Goal: Navigation & Orientation: Find specific page/section

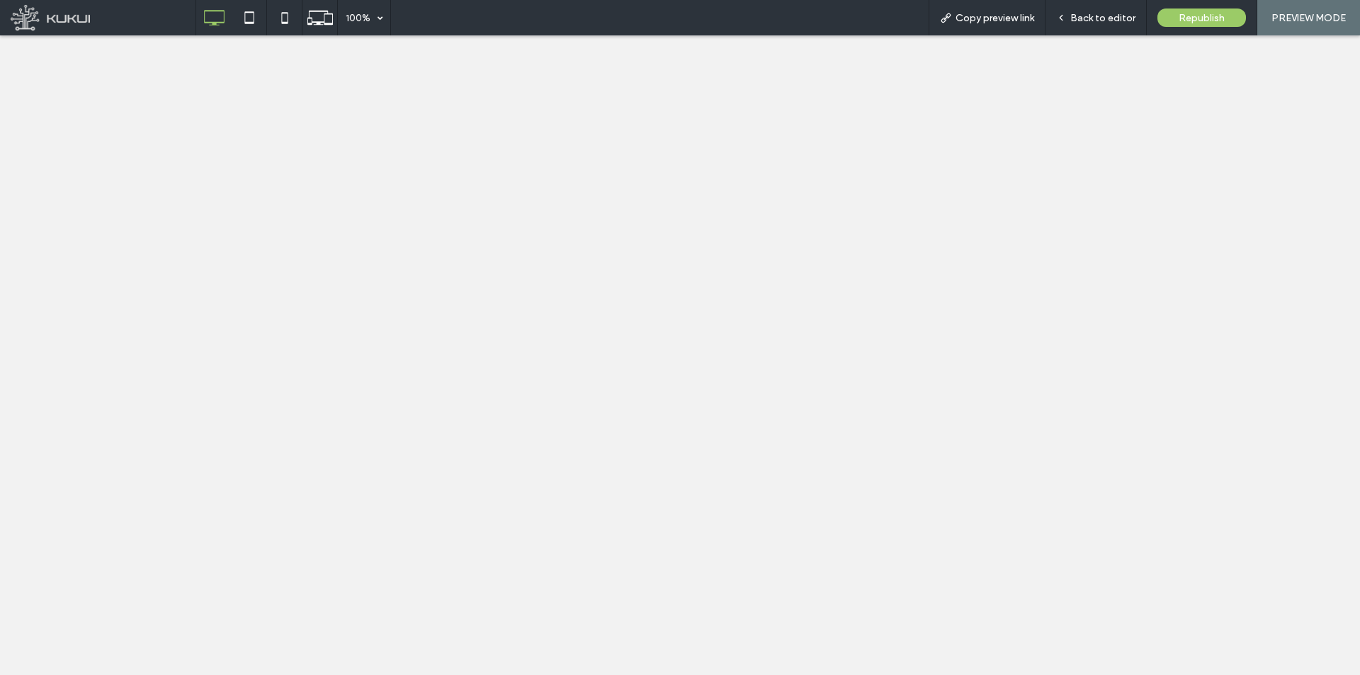
select select "***"
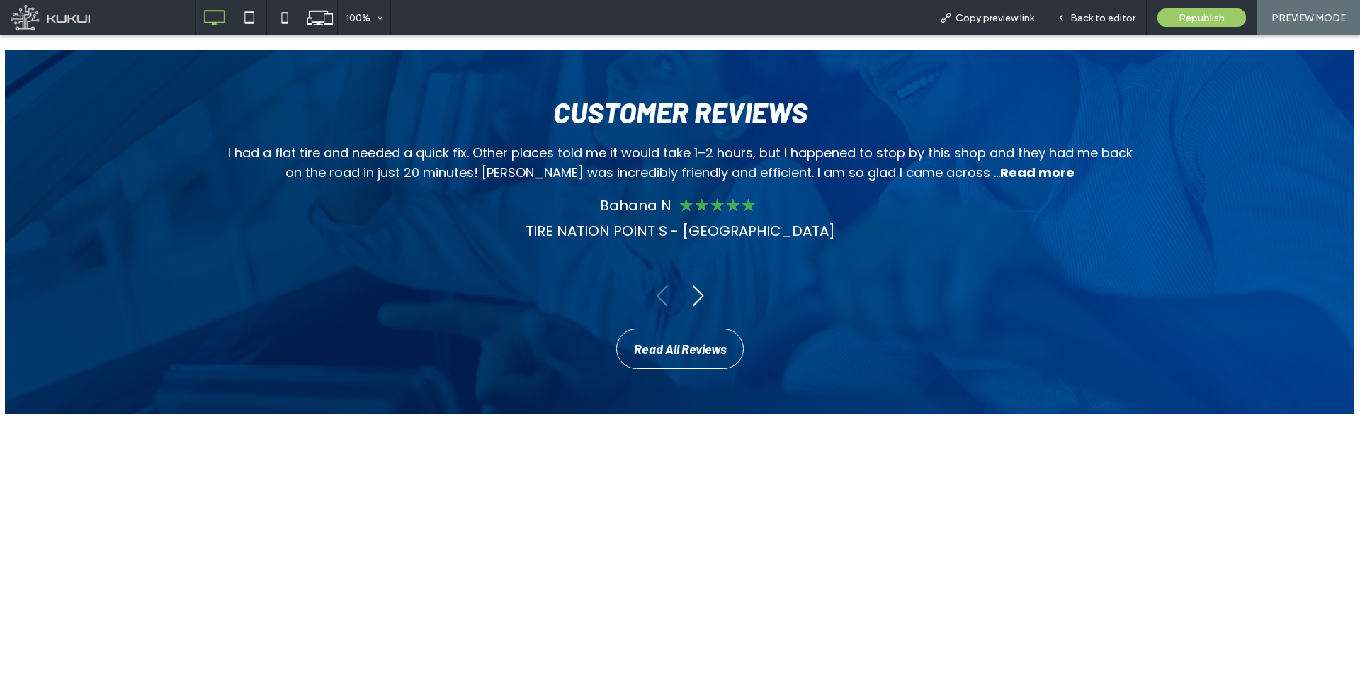
scroll to position [1133, 0]
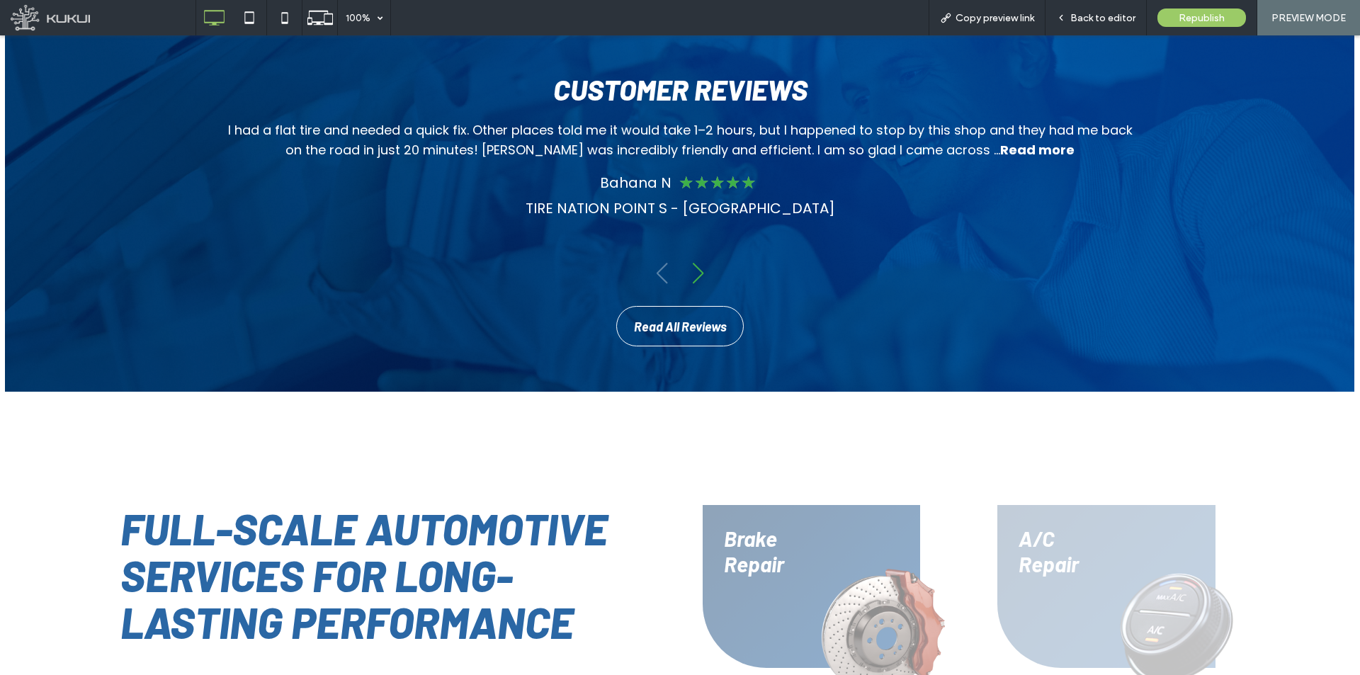
click at [693, 271] on div "Next slide" at bounding box center [697, 273] width 19 height 31
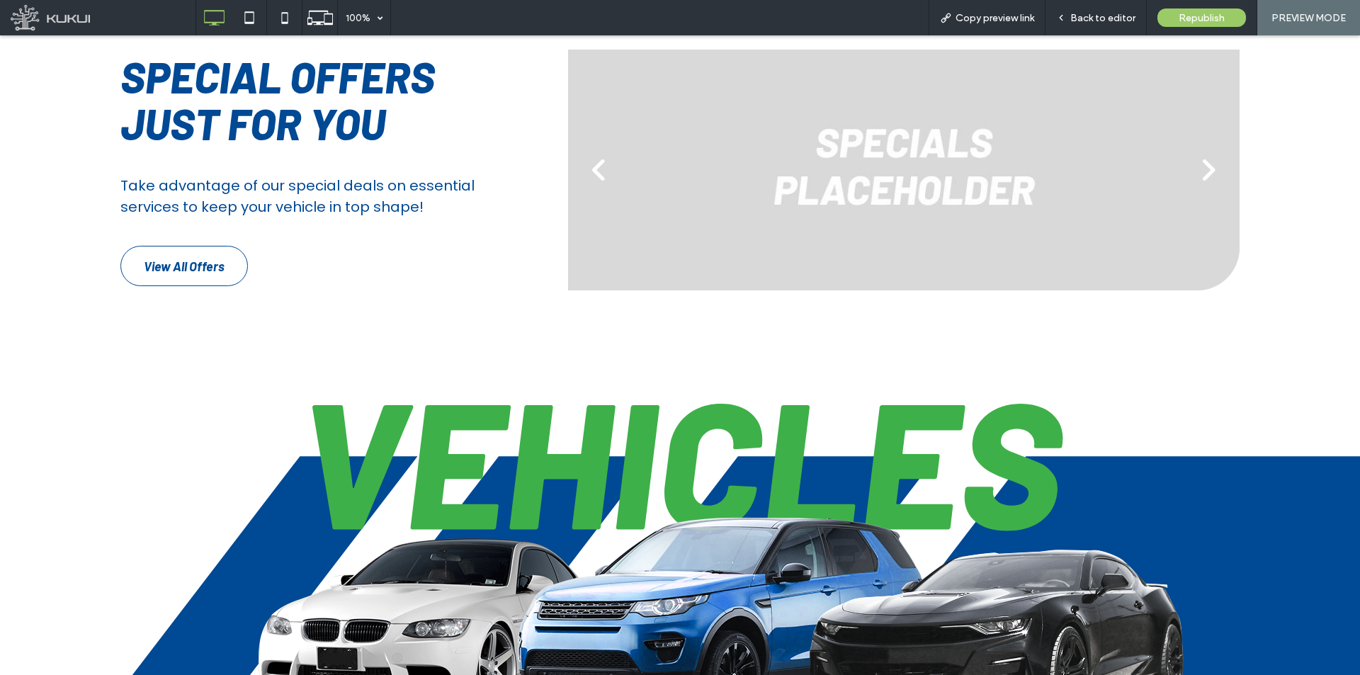
scroll to position [2904, 0]
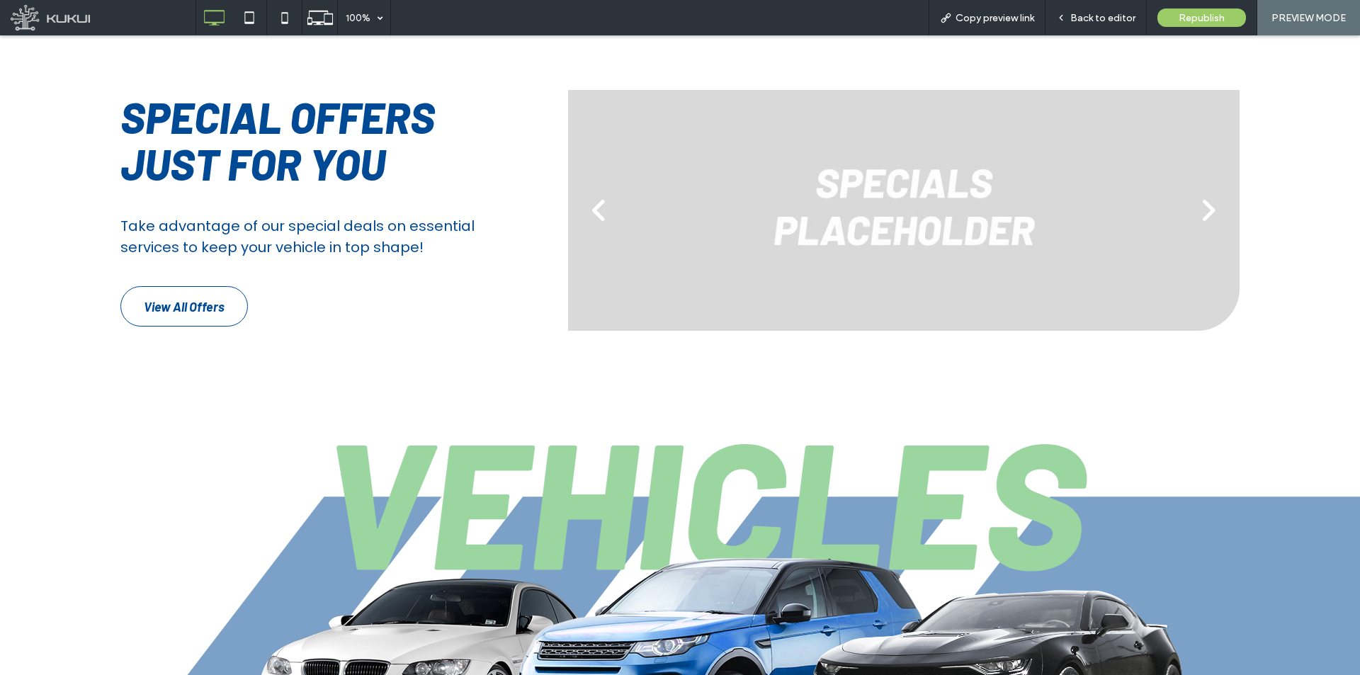
click at [1199, 208] on div "next" at bounding box center [1208, 210] width 18 height 30
click at [1199, 206] on div "next" at bounding box center [1208, 210] width 18 height 30
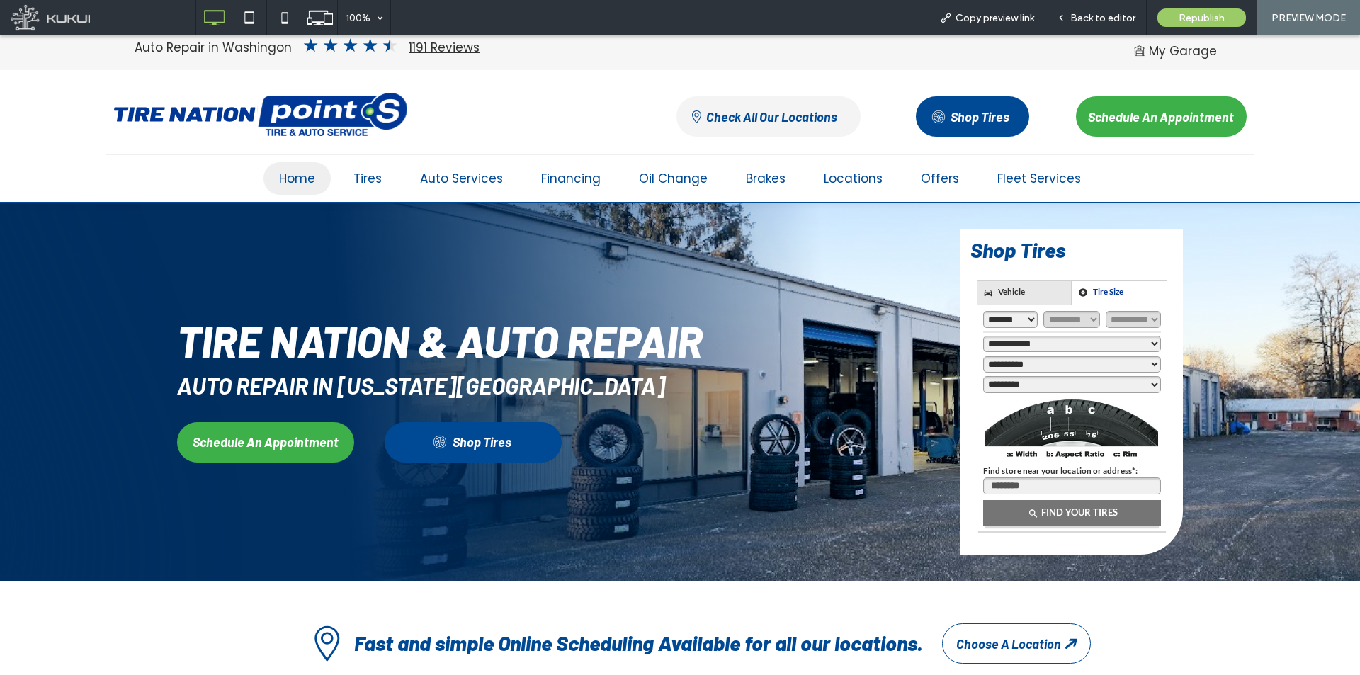
scroll to position [0, 0]
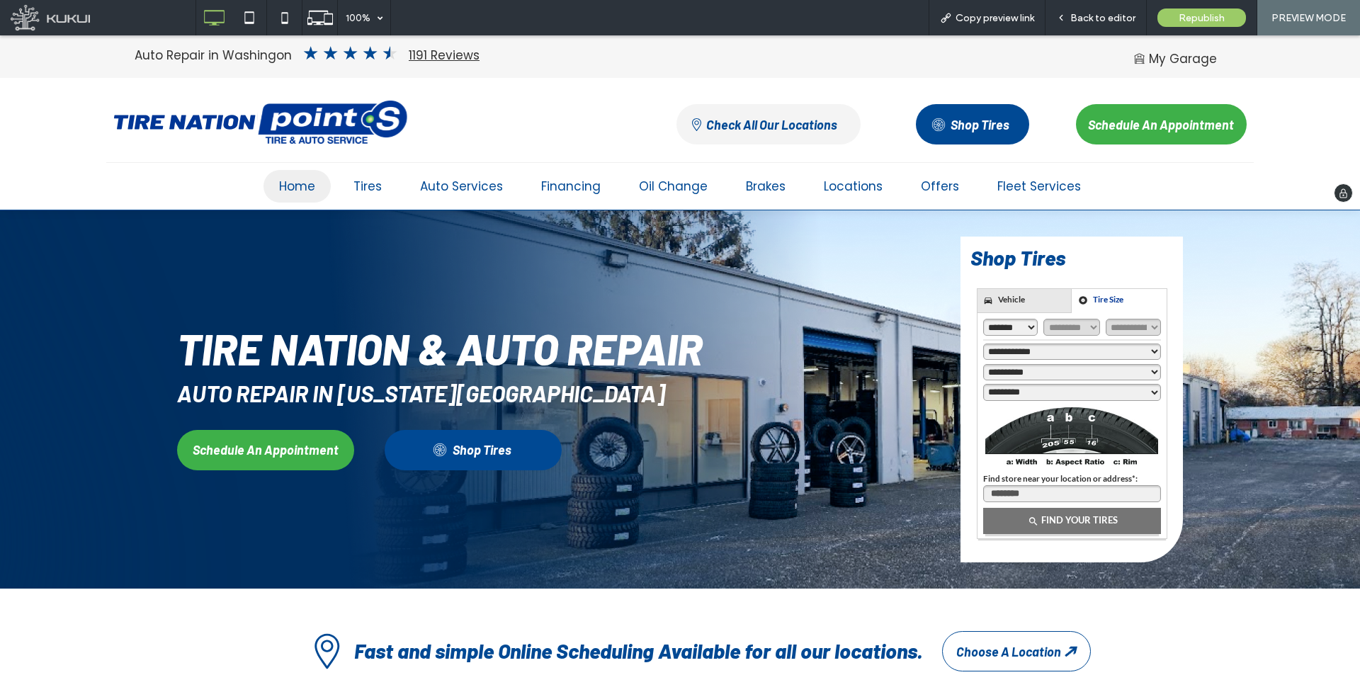
click at [1306, 198] on div "Home Tires Services Wheel Alignment Tire Repair Tire Rotation View All Tire Ser…" at bounding box center [680, 186] width 1360 height 40
click at [790, 133] on link "Check All Our Locations" at bounding box center [768, 124] width 184 height 40
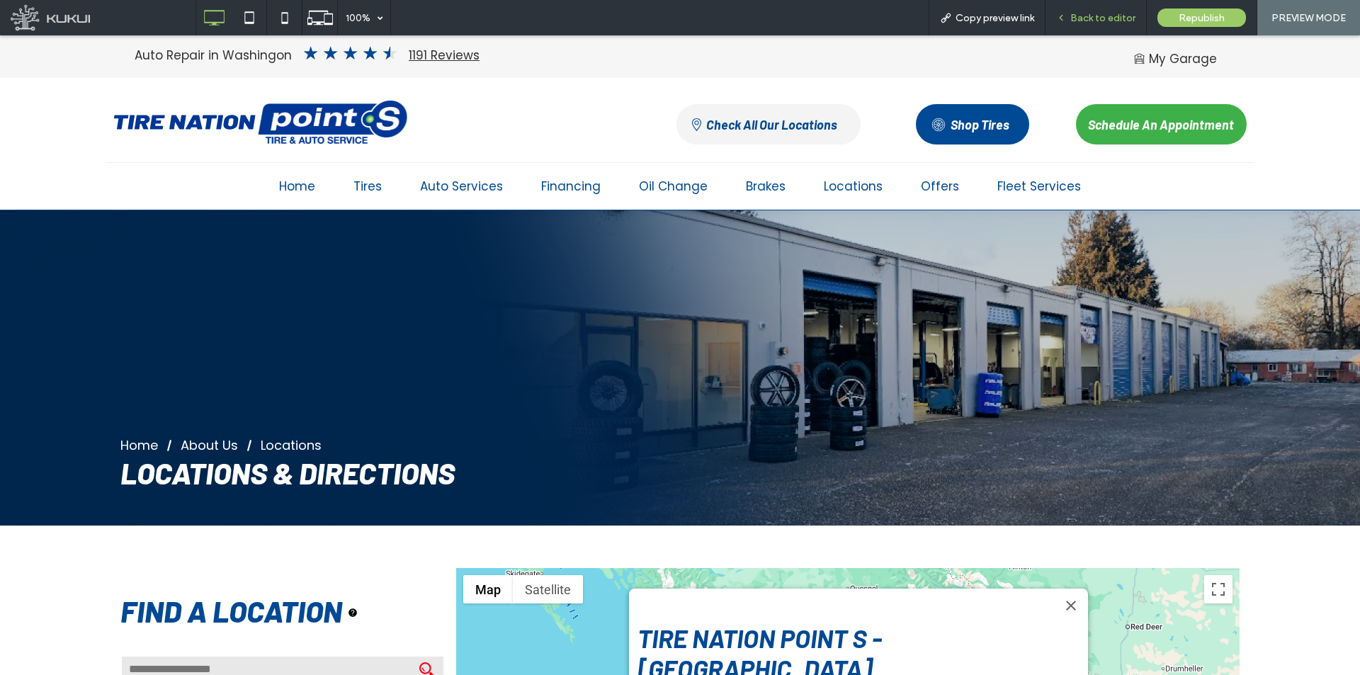
click at [1094, 11] on div "Back to editor" at bounding box center [1095, 17] width 101 height 35
click at [1102, 11] on div "Back to editor" at bounding box center [1095, 17] width 101 height 35
click at [1104, 16] on span "Back to editor" at bounding box center [1102, 18] width 65 height 12
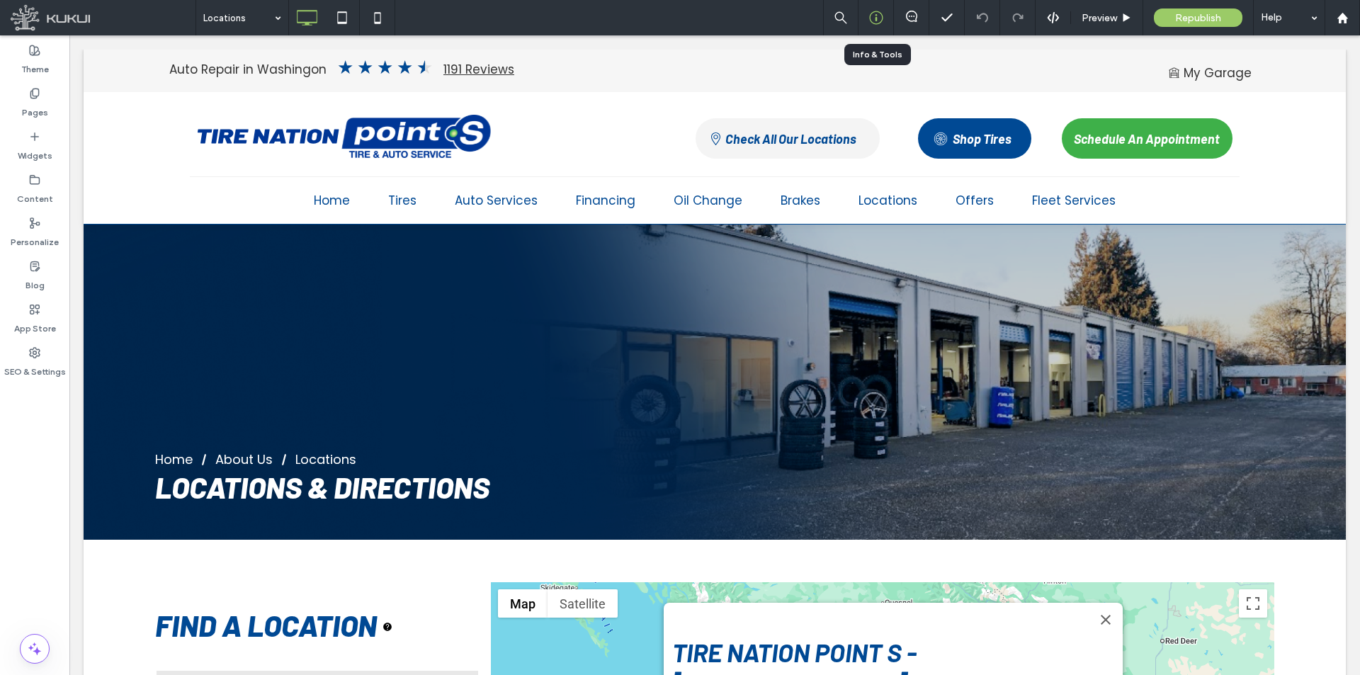
drag, startPoint x: 870, startPoint y: 21, endPoint x: 797, endPoint y: 1, distance: 76.3
click at [870, 21] on use at bounding box center [875, 17] width 13 height 13
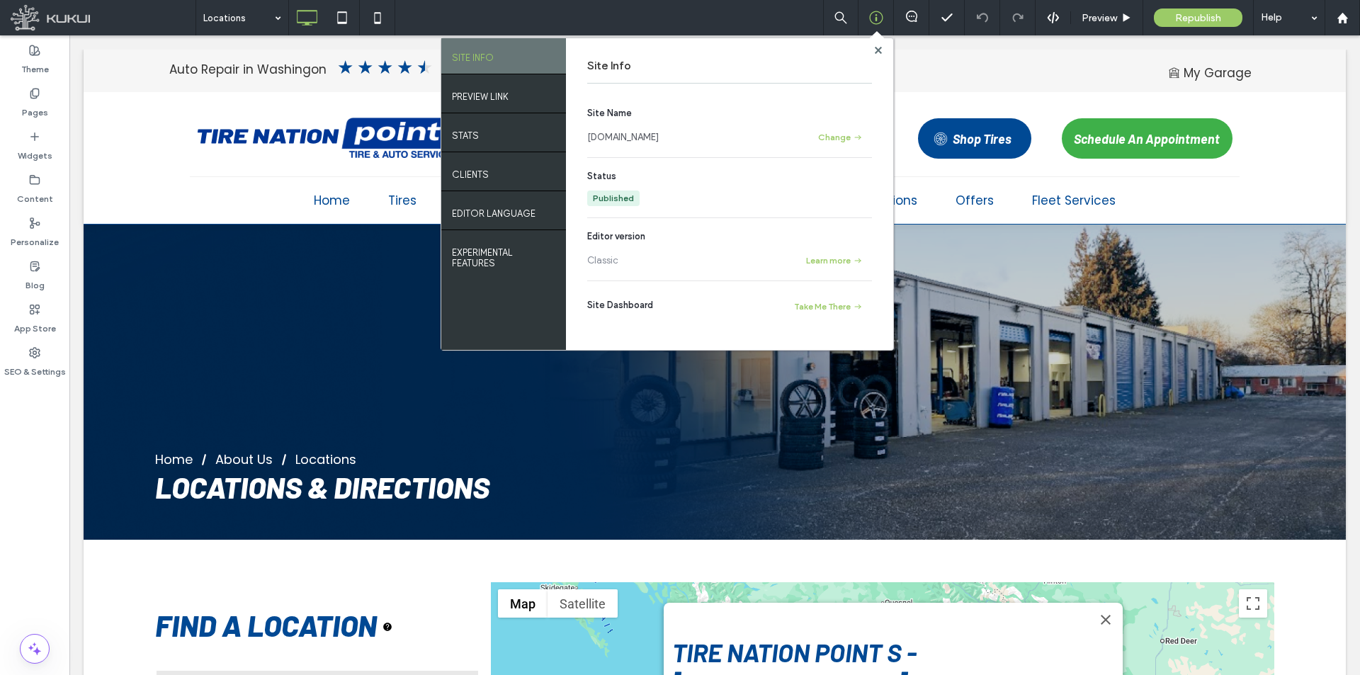
click at [659, 132] on link "www.gotirenation.com" at bounding box center [623, 137] width 72 height 14
